Goal: Task Accomplishment & Management: Complete application form

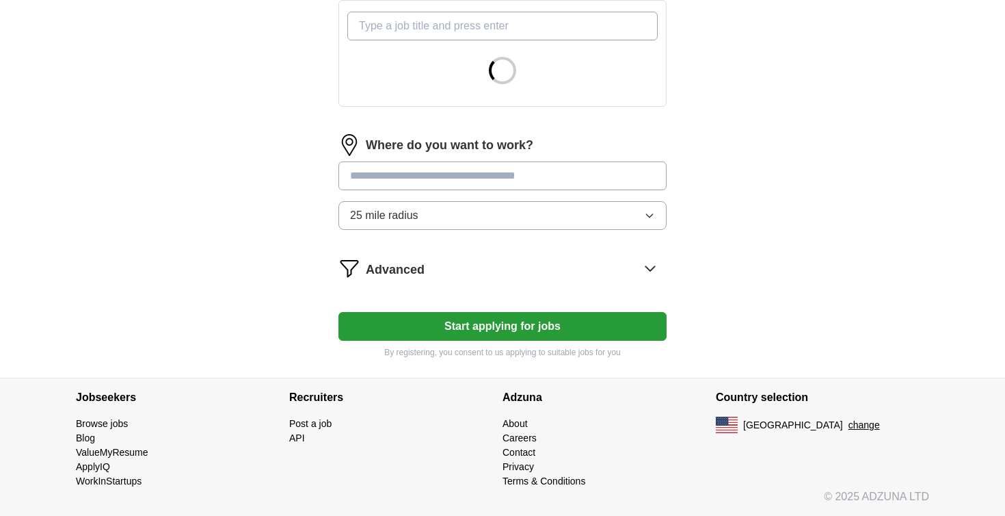
scroll to position [503, 0]
click at [494, 328] on button "Start applying for jobs" at bounding box center [503, 326] width 328 height 29
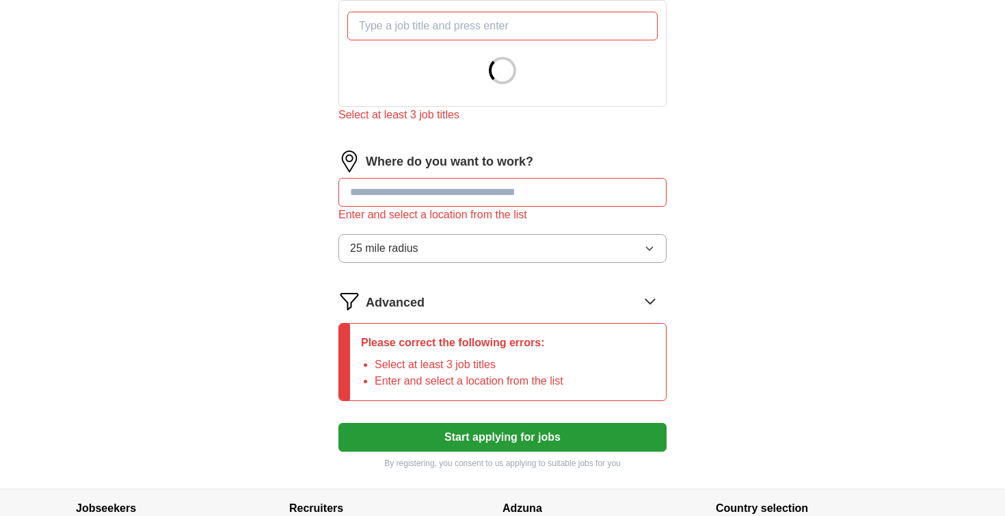
click at [492, 184] on input at bounding box center [503, 192] width 328 height 29
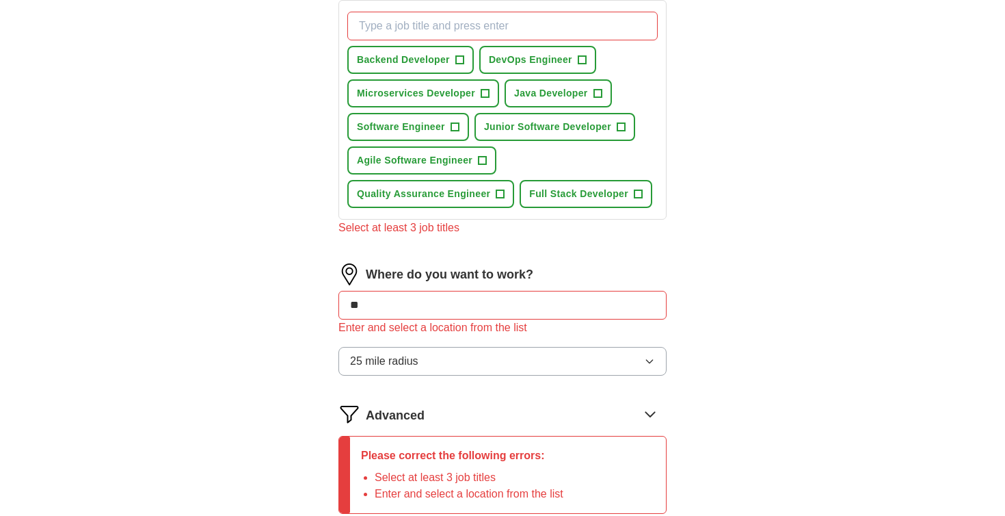
type input "***"
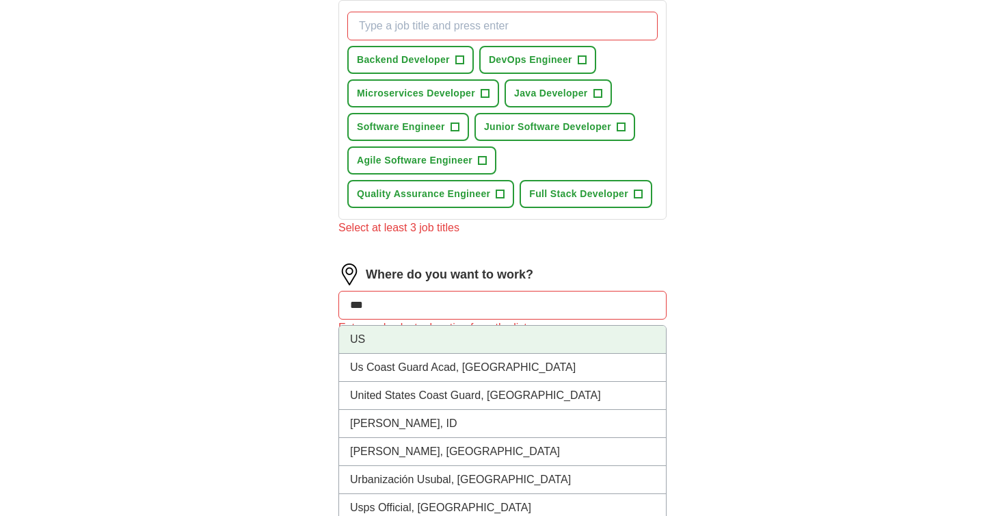
click at [453, 332] on li "US" at bounding box center [502, 340] width 327 height 28
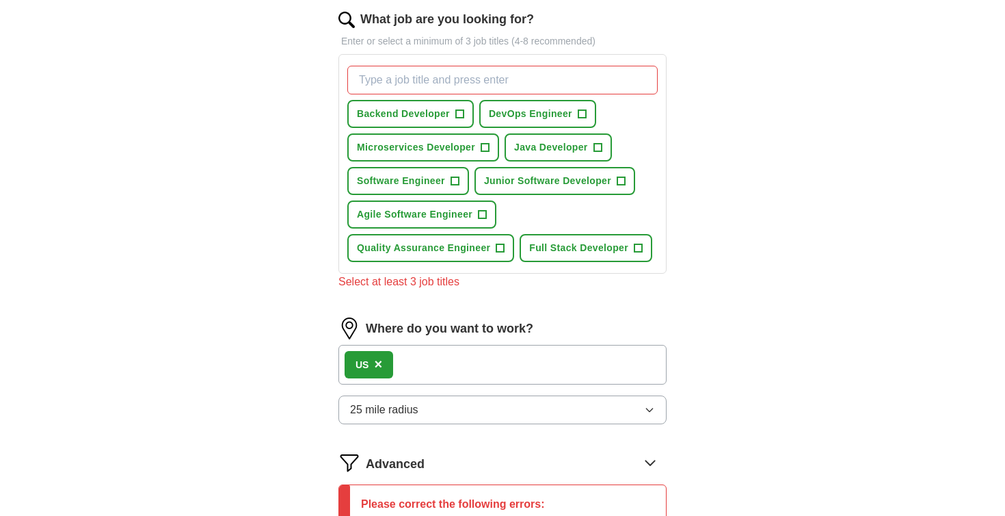
scroll to position [326, 0]
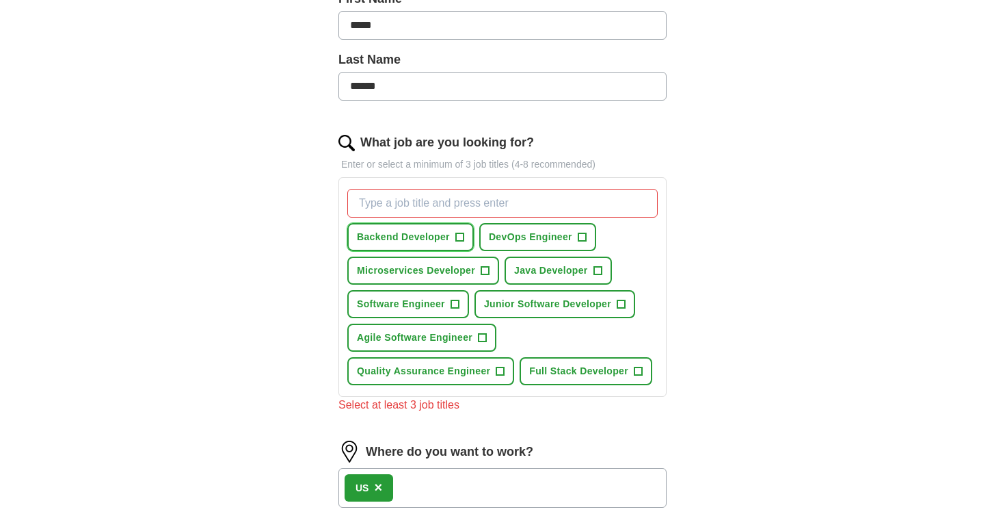
click at [450, 231] on span "Backend Developer" at bounding box center [403, 237] width 93 height 14
click at [455, 269] on span "Microservices Developer" at bounding box center [416, 270] width 118 height 14
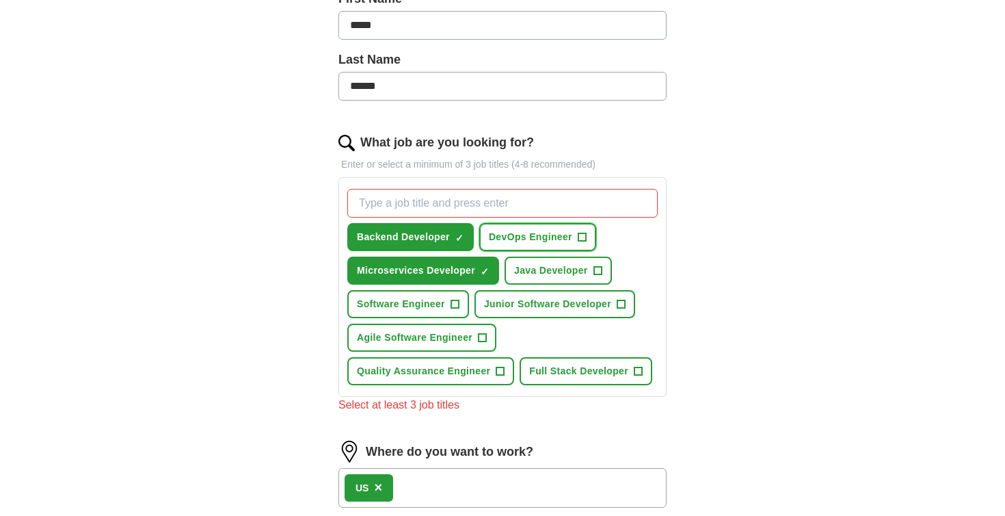
click at [542, 230] on span "DevOps Engineer" at bounding box center [530, 237] width 83 height 14
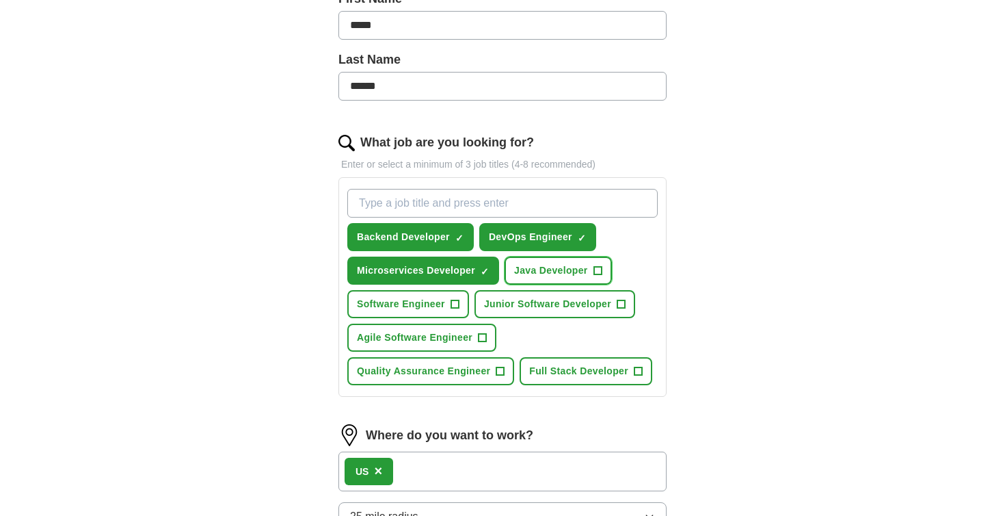
click at [540, 277] on span "Java Developer" at bounding box center [551, 270] width 74 height 14
click at [506, 298] on span "Junior Software Developer" at bounding box center [547, 304] width 127 height 14
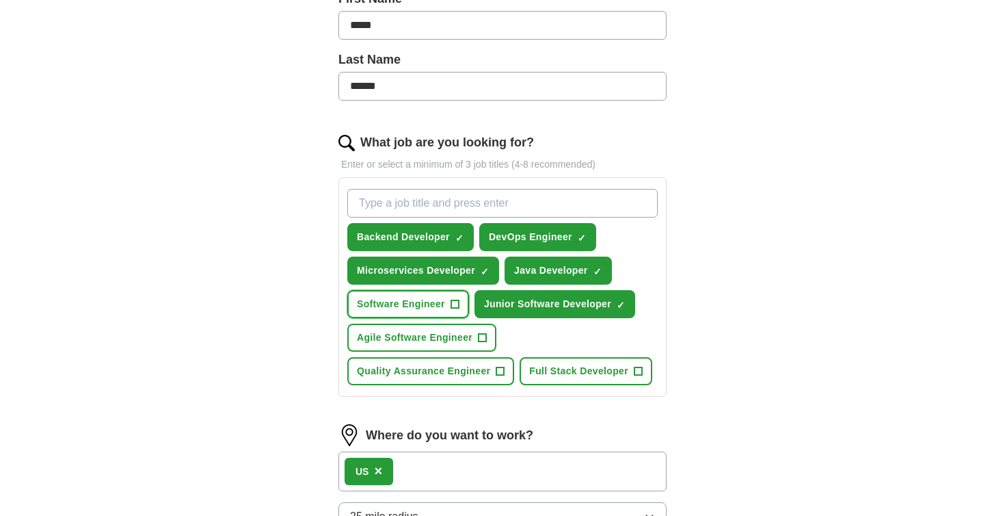
click at [438, 298] on span "Software Engineer" at bounding box center [401, 304] width 88 height 14
click at [603, 378] on button "Full Stack Developer +" at bounding box center [586, 371] width 133 height 28
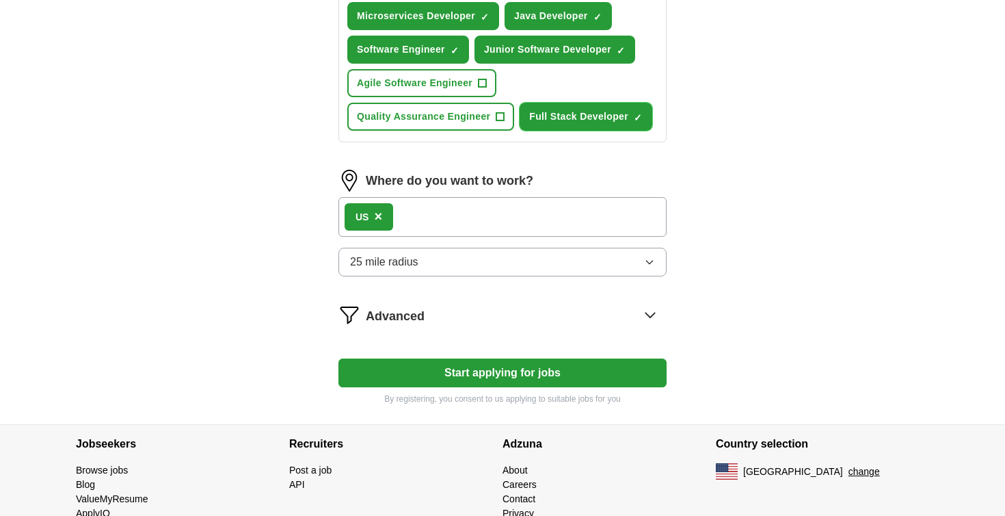
scroll to position [627, 0]
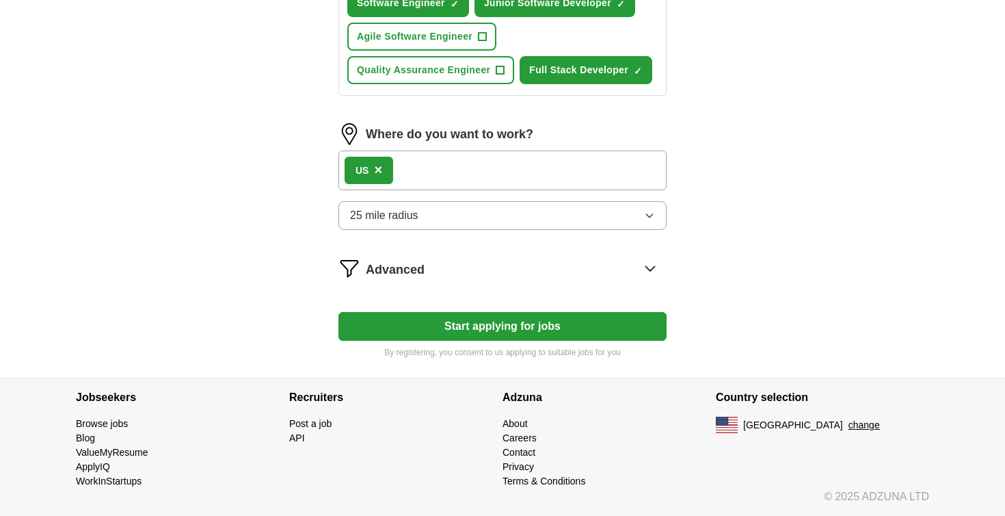
click at [592, 328] on button "Start applying for jobs" at bounding box center [503, 326] width 328 height 29
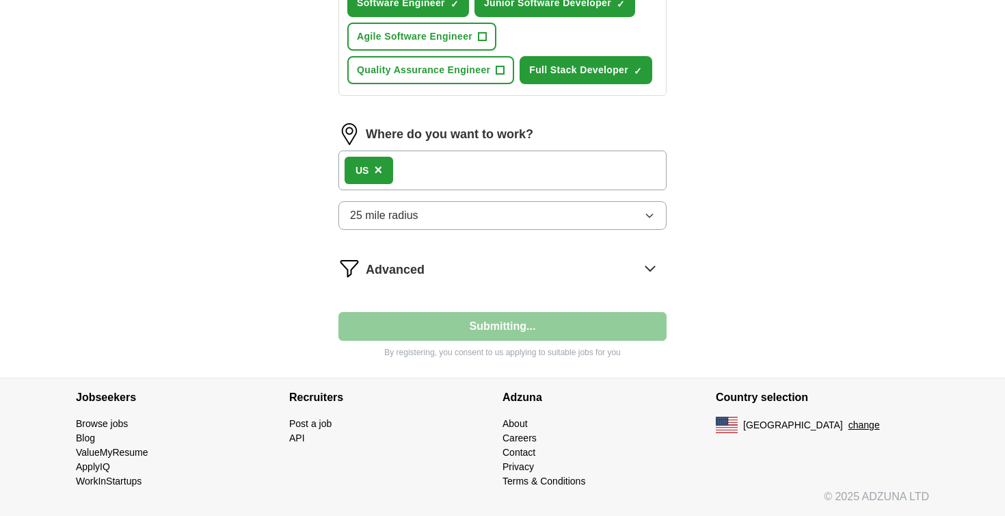
select select "**"
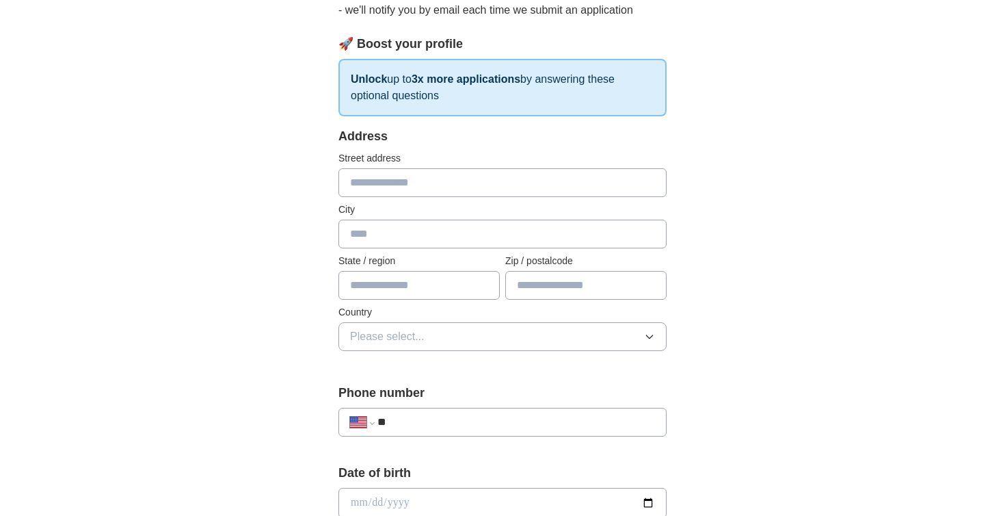
scroll to position [0, 0]
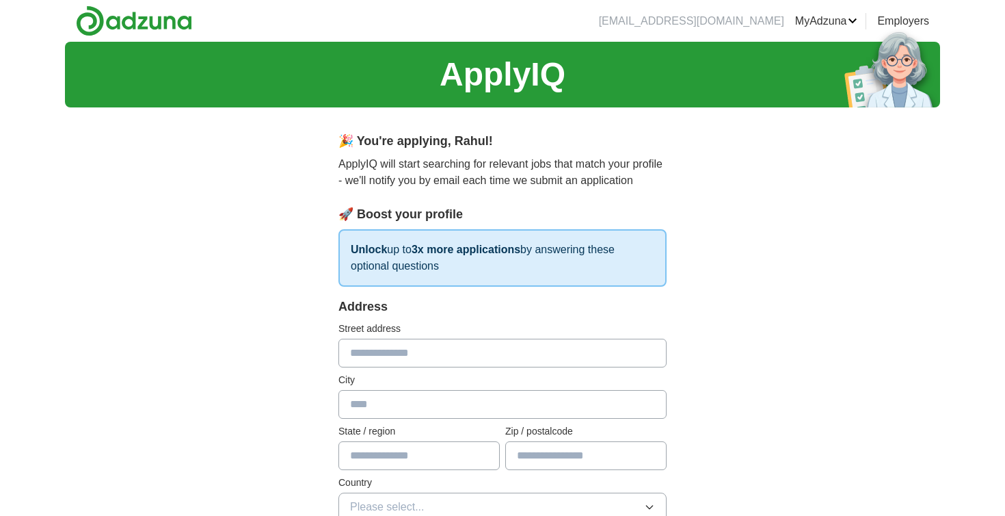
click at [484, 359] on input "text" at bounding box center [503, 353] width 328 height 29
type input "**********"
click at [453, 402] on input "text" at bounding box center [503, 404] width 328 height 29
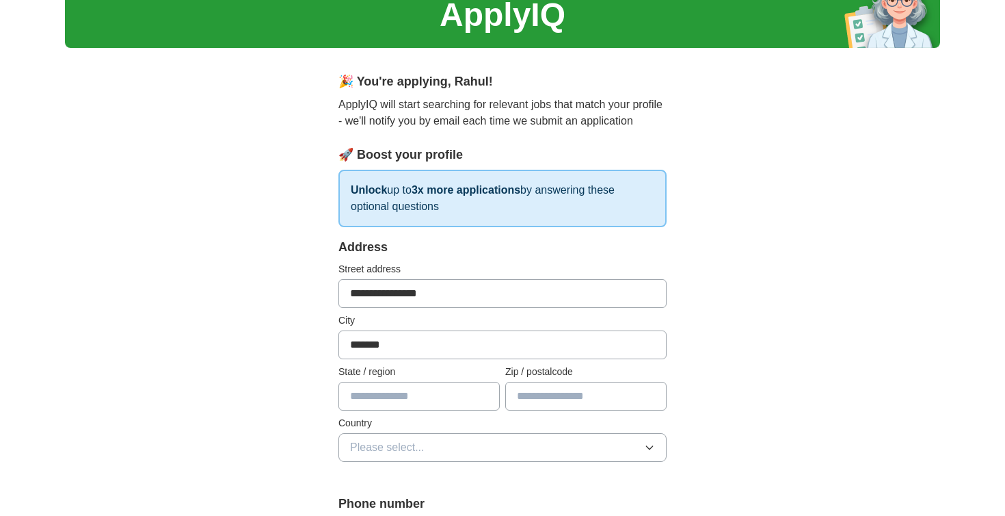
scroll to position [111, 0]
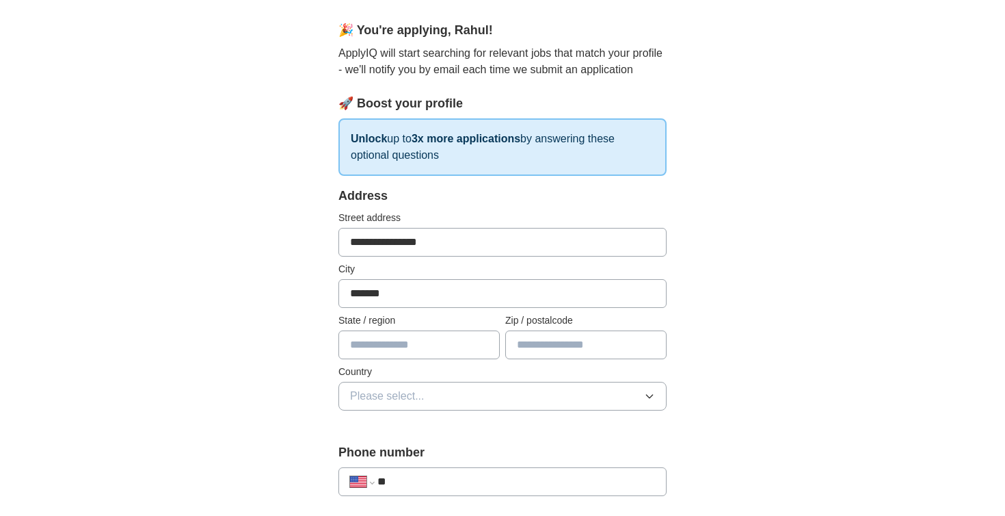
type input "*******"
click at [433, 353] on input "text" at bounding box center [419, 344] width 161 height 29
type input "********"
click at [615, 349] on input "text" at bounding box center [585, 344] width 161 height 29
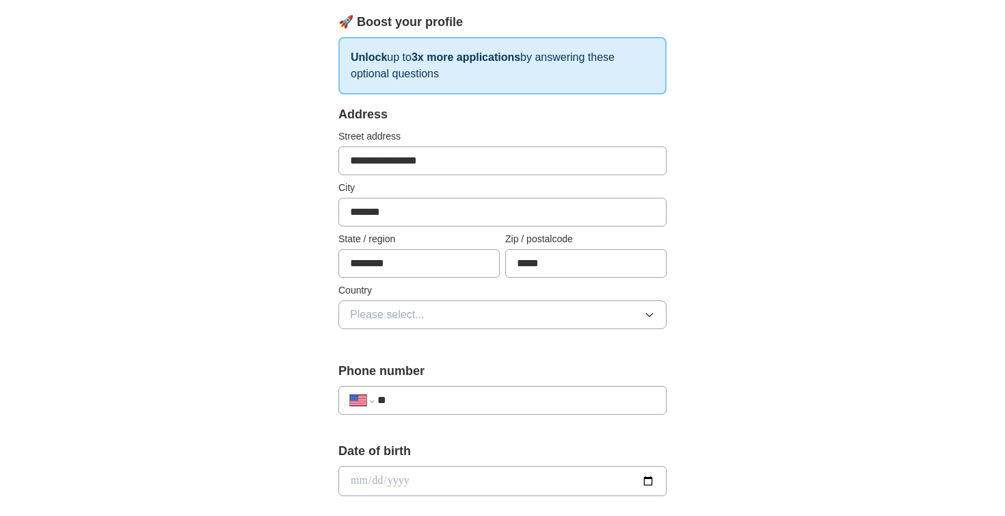
scroll to position [274, 0]
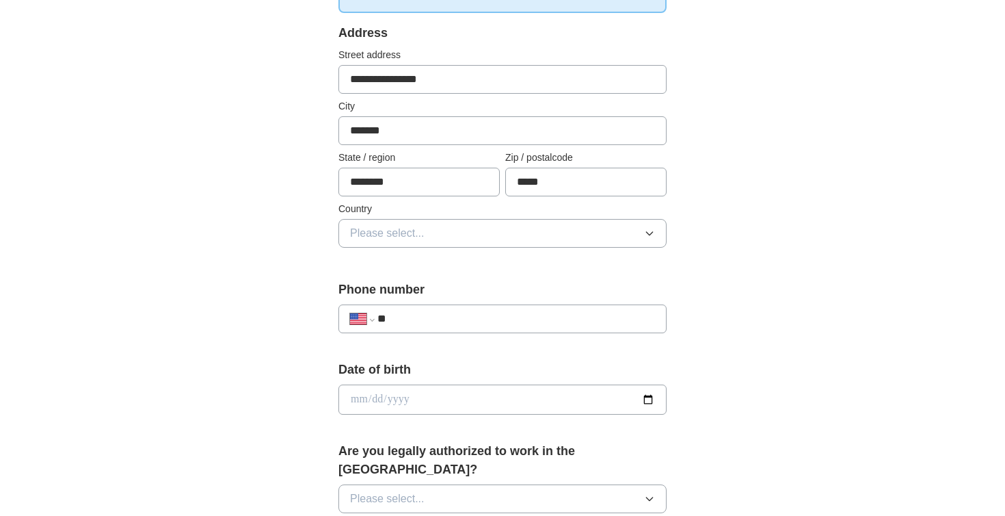
type input "*****"
click at [577, 222] on button "Please select..." at bounding box center [503, 233] width 328 height 29
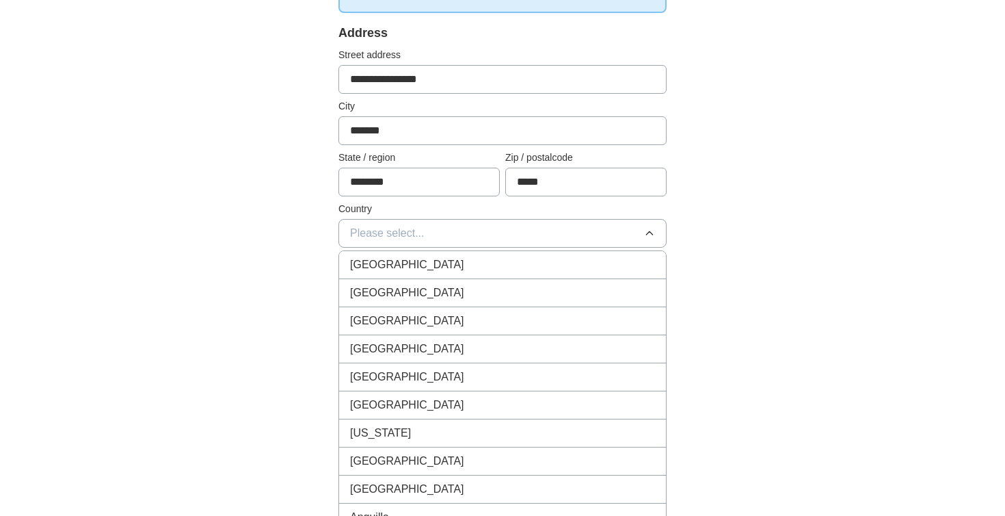
click at [545, 285] on div "[GEOGRAPHIC_DATA]" at bounding box center [502, 292] width 305 height 16
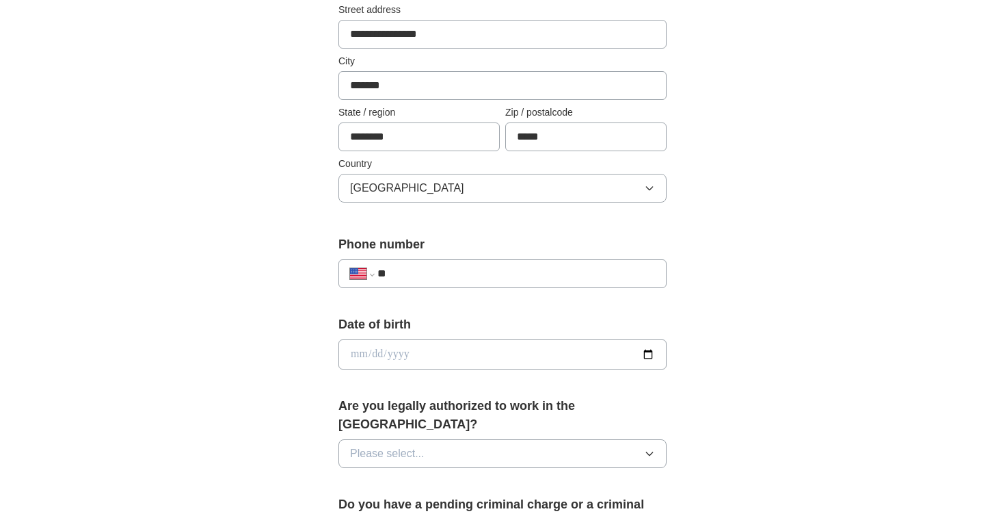
scroll to position [354, 0]
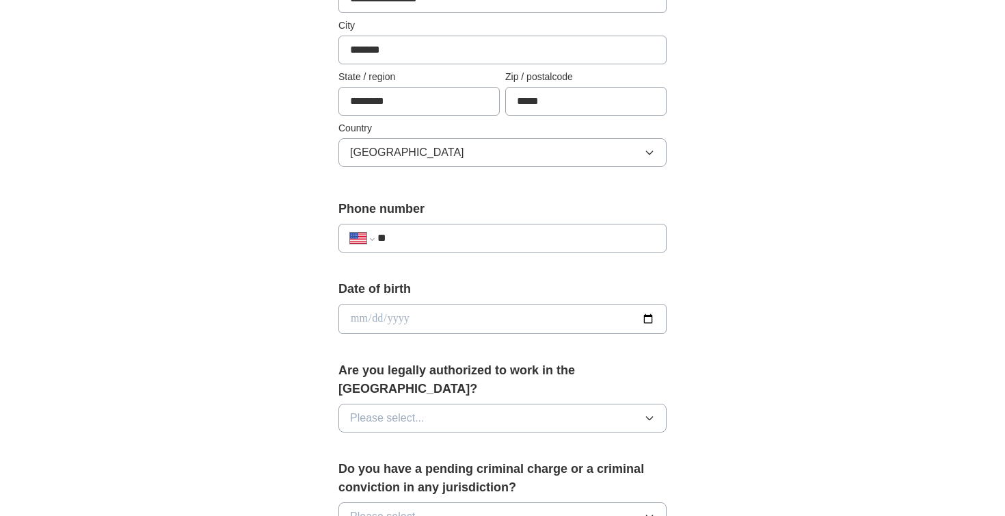
click at [522, 220] on div "**********" at bounding box center [503, 232] width 328 height 64
click at [521, 232] on input "**" at bounding box center [517, 238] width 278 height 16
type input "**********"
click at [463, 301] on div "Date of birth" at bounding box center [503, 312] width 328 height 65
click at [463, 316] on input "date" at bounding box center [503, 319] width 328 height 30
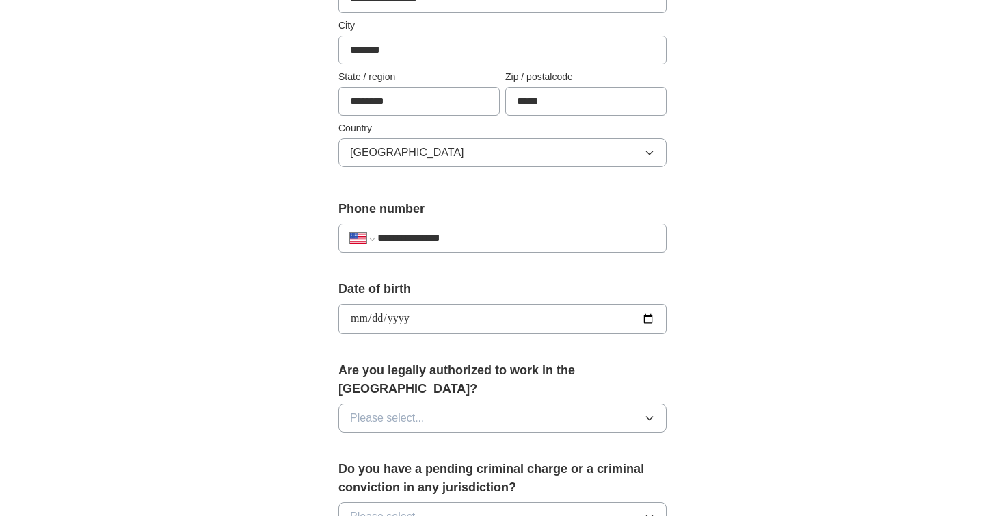
type input "**********"
click at [464, 403] on button "Please select..." at bounding box center [503, 417] width 328 height 29
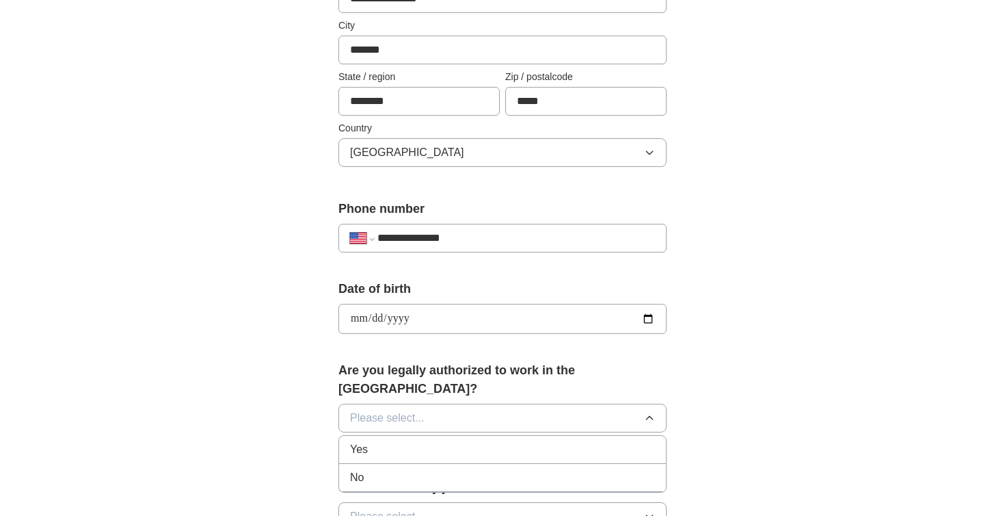
click at [456, 441] on div "Yes" at bounding box center [502, 449] width 305 height 16
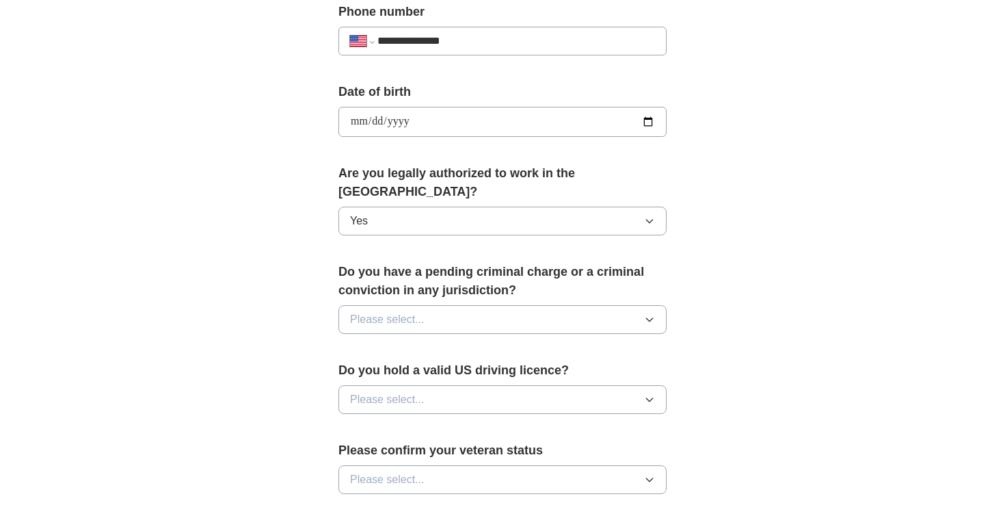
scroll to position [569, 0]
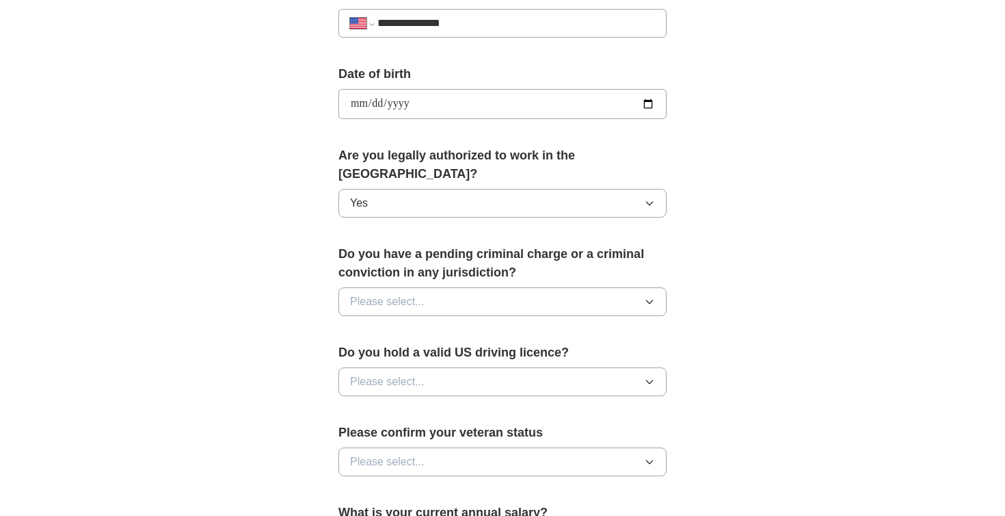
click at [519, 287] on button "Please select..." at bounding box center [503, 301] width 328 height 29
click at [505, 326] on li "Yes" at bounding box center [502, 333] width 327 height 28
click at [505, 343] on label "Do you hold a valid US driving licence?" at bounding box center [503, 352] width 328 height 18
click at [505, 287] on button "Yes" at bounding box center [503, 301] width 328 height 29
click at [493, 355] on div "No" at bounding box center [502, 363] width 305 height 16
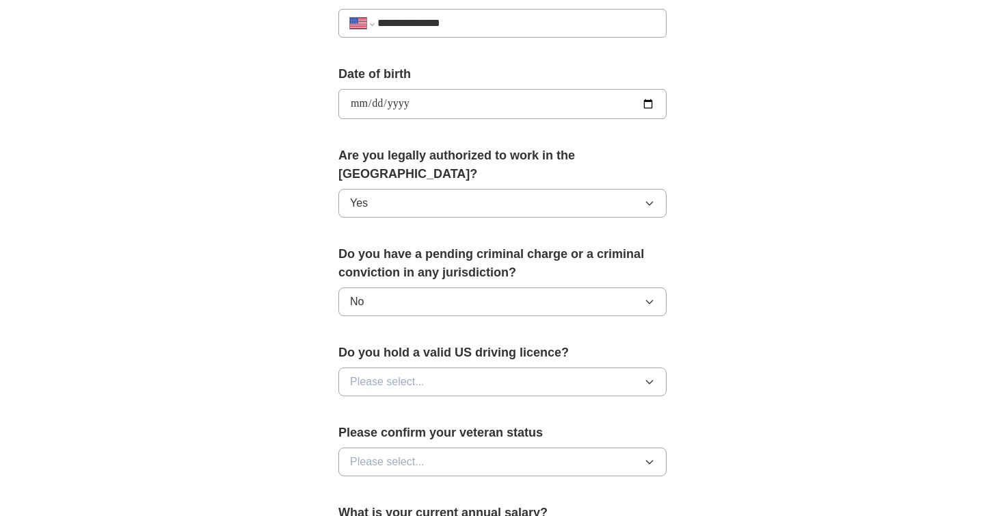
click at [492, 367] on button "Please select..." at bounding box center [503, 381] width 328 height 29
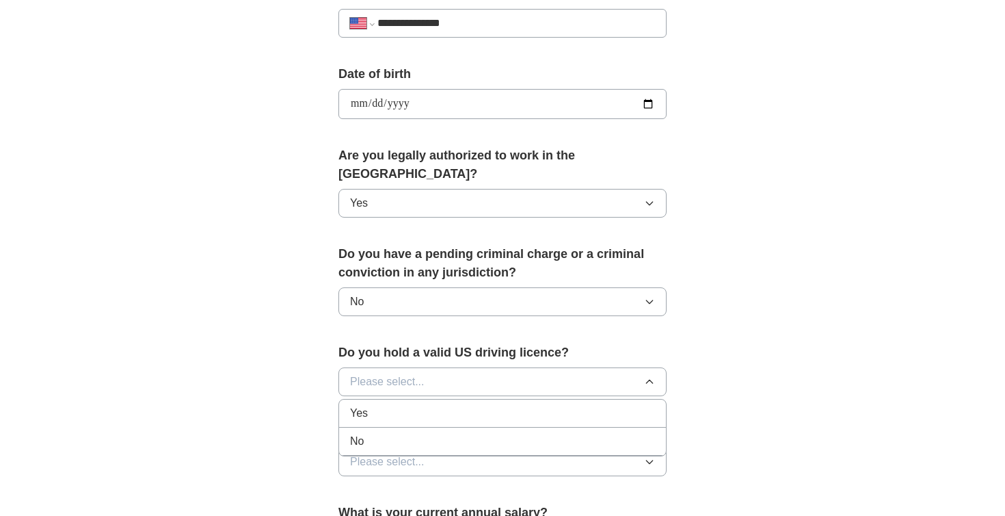
click at [492, 405] on div "Yes" at bounding box center [502, 413] width 305 height 16
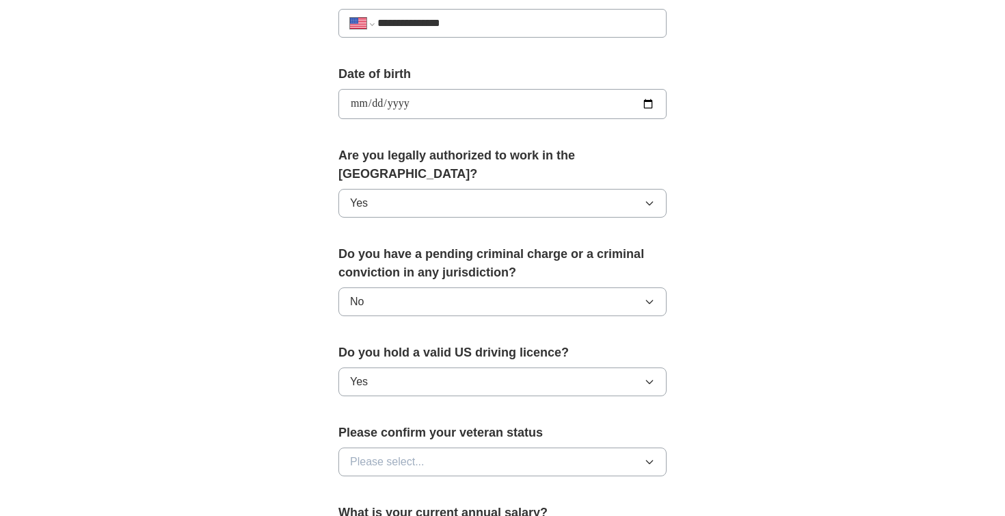
scroll to position [743, 0]
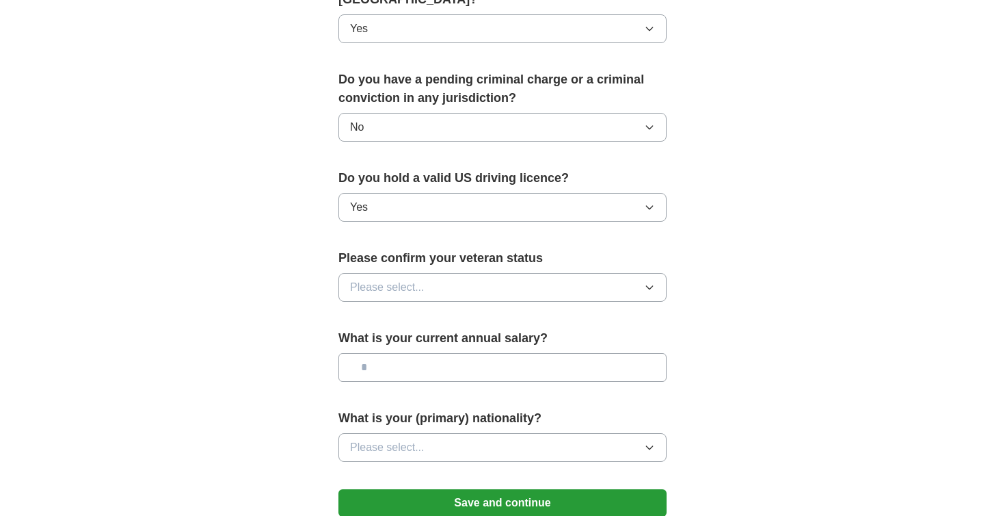
click at [520, 279] on button "Please select..." at bounding box center [503, 287] width 328 height 29
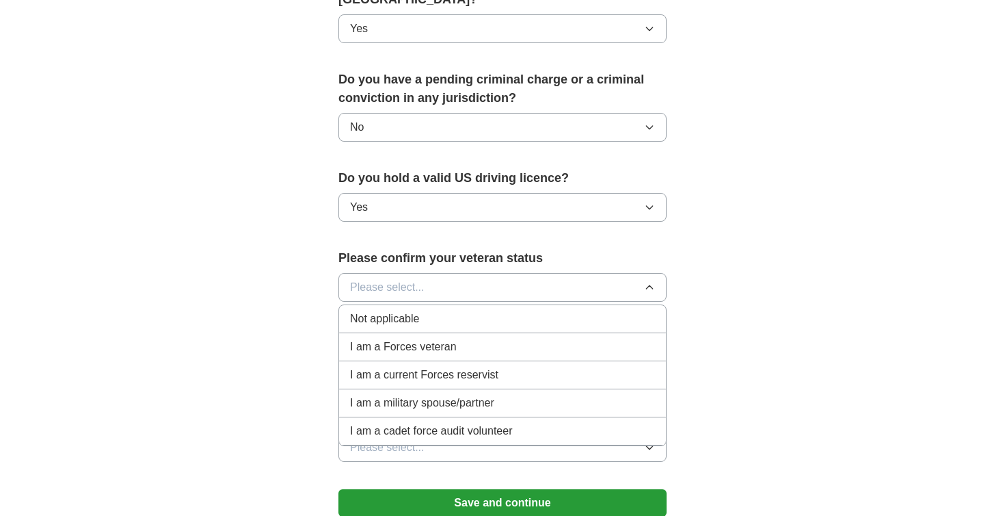
click at [535, 310] on div "Not applicable" at bounding box center [502, 318] width 305 height 16
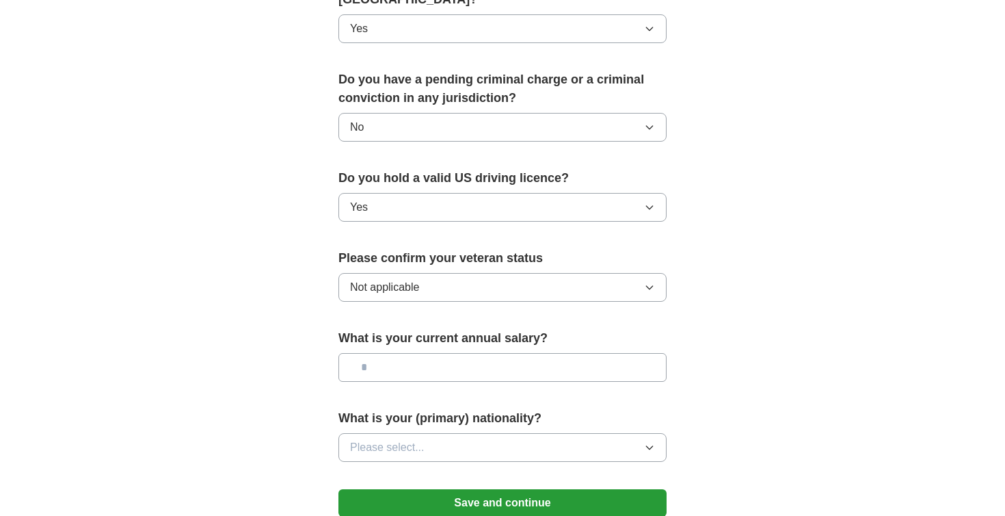
click at [526, 356] on input "text" at bounding box center [503, 367] width 328 height 29
type input "*******"
click at [522, 433] on button "Please select..." at bounding box center [503, 447] width 328 height 29
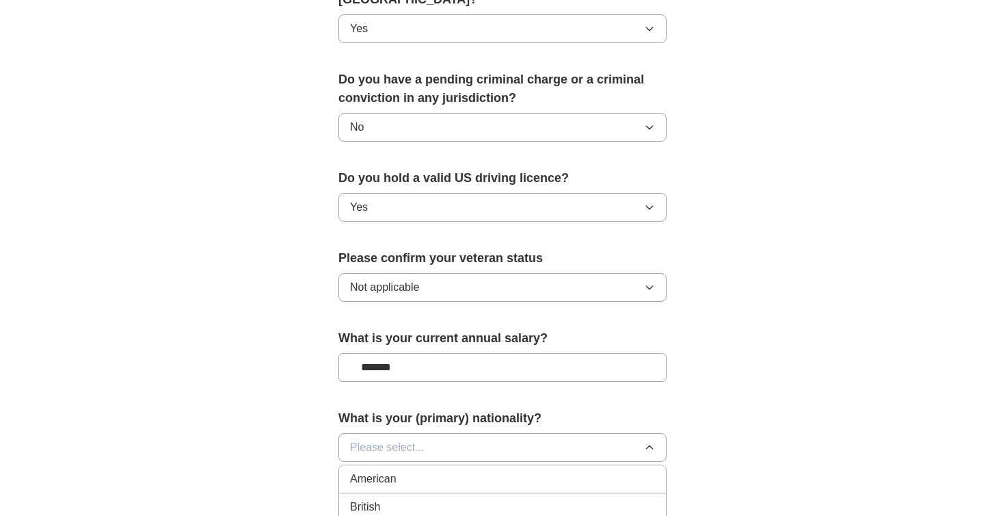
click at [542, 433] on button "Please select..." at bounding box center [503, 447] width 328 height 29
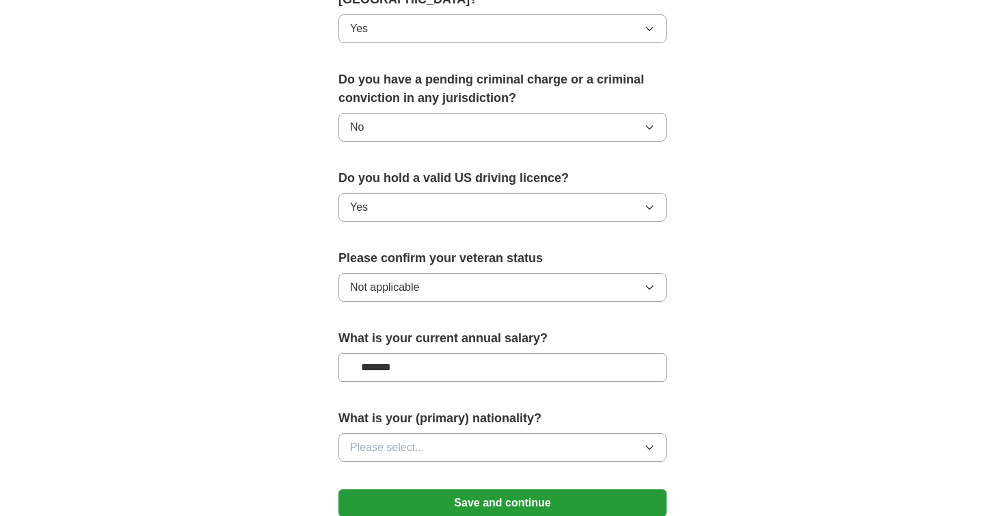
click at [542, 433] on button "Please select..." at bounding box center [503, 447] width 328 height 29
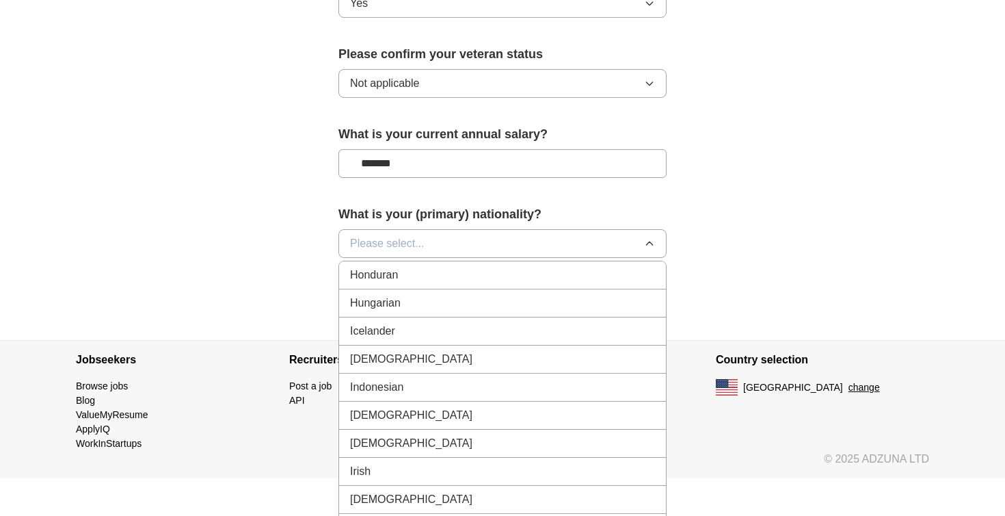
scroll to position [2158, 0]
click at [541, 352] on div "[DEMOGRAPHIC_DATA]" at bounding box center [502, 360] width 305 height 16
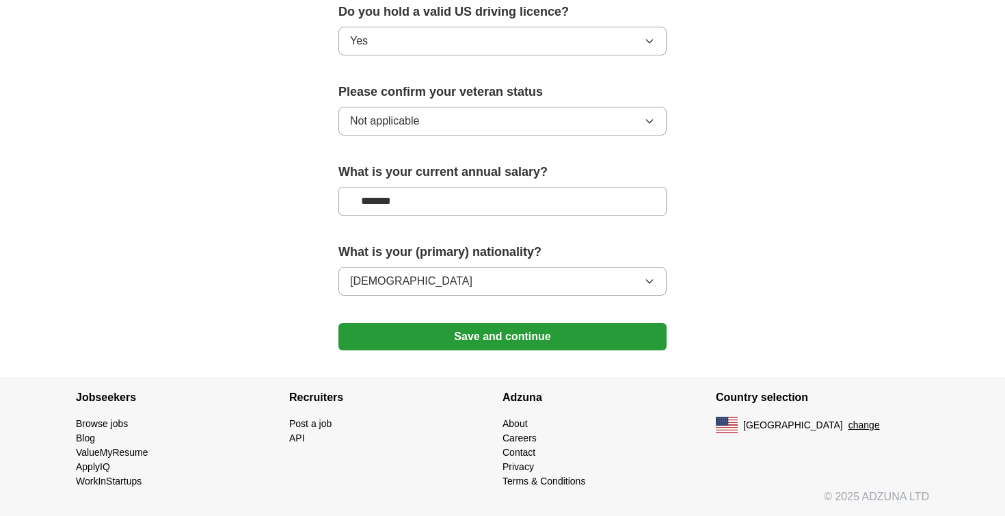
scroll to position [891, 0]
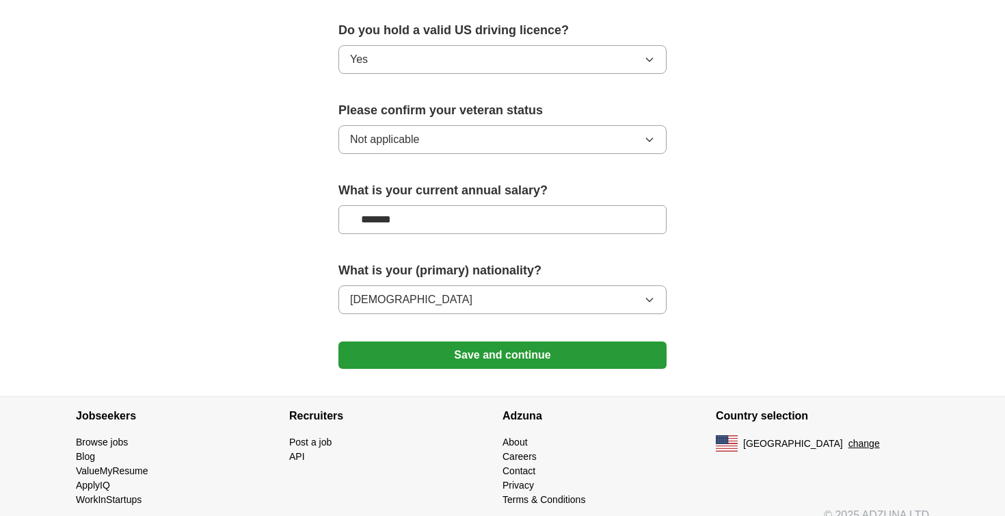
click at [546, 341] on button "Save and continue" at bounding box center [503, 354] width 328 height 27
